Goal: Browse casually

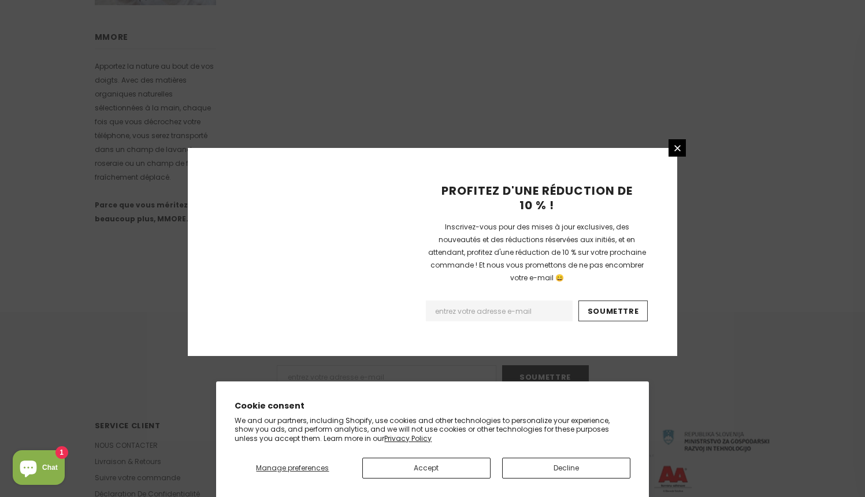
scroll to position [715, 0]
